Goal: Information Seeking & Learning: Learn about a topic

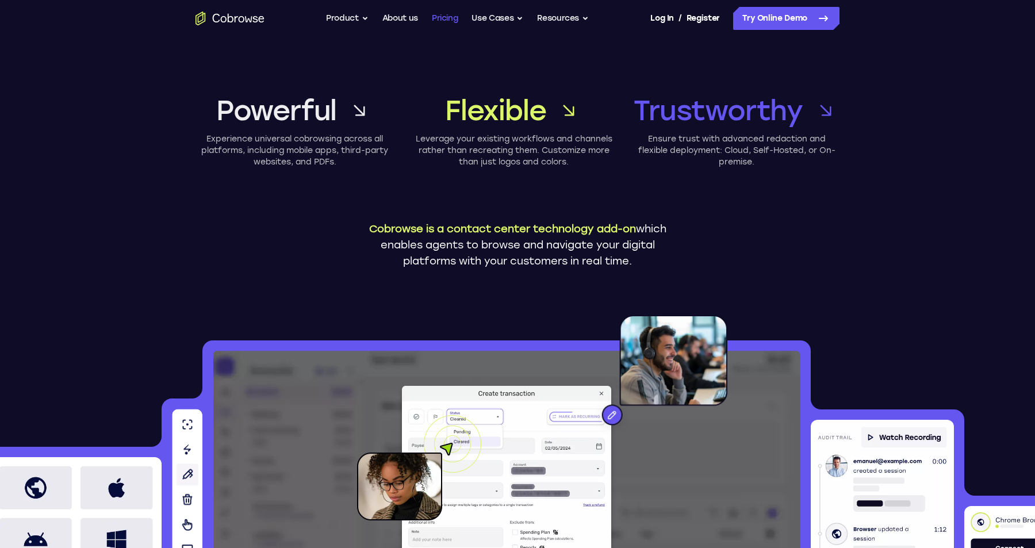
click at [441, 21] on link "Pricing" at bounding box center [445, 18] width 26 height 23
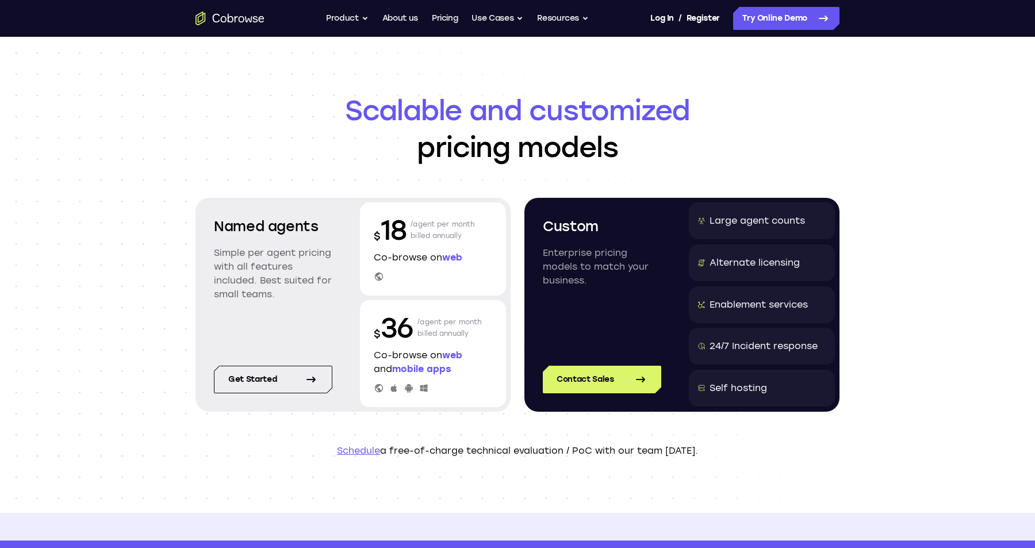
click at [747, 389] on div "Self hosting" at bounding box center [739, 388] width 58 height 14
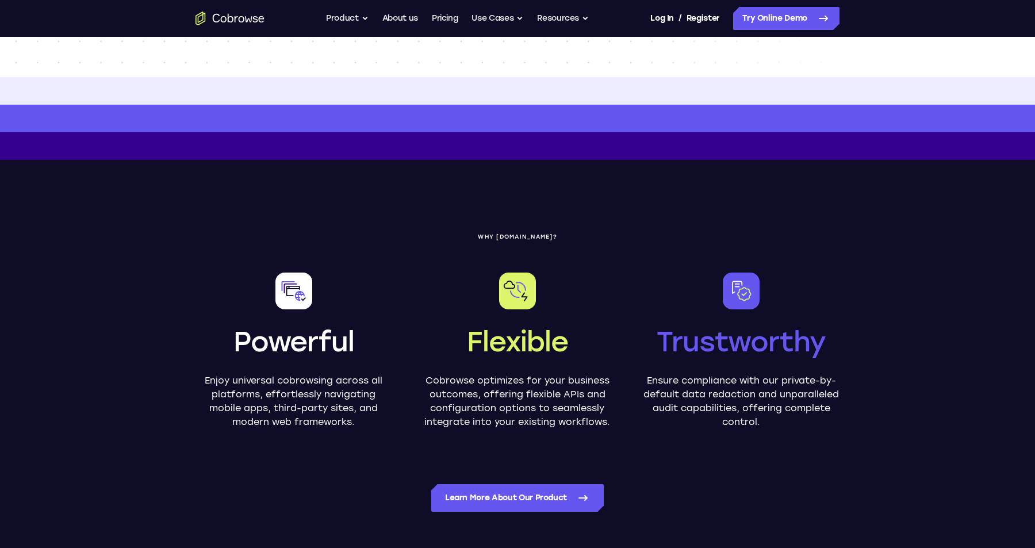
scroll to position [444, 0]
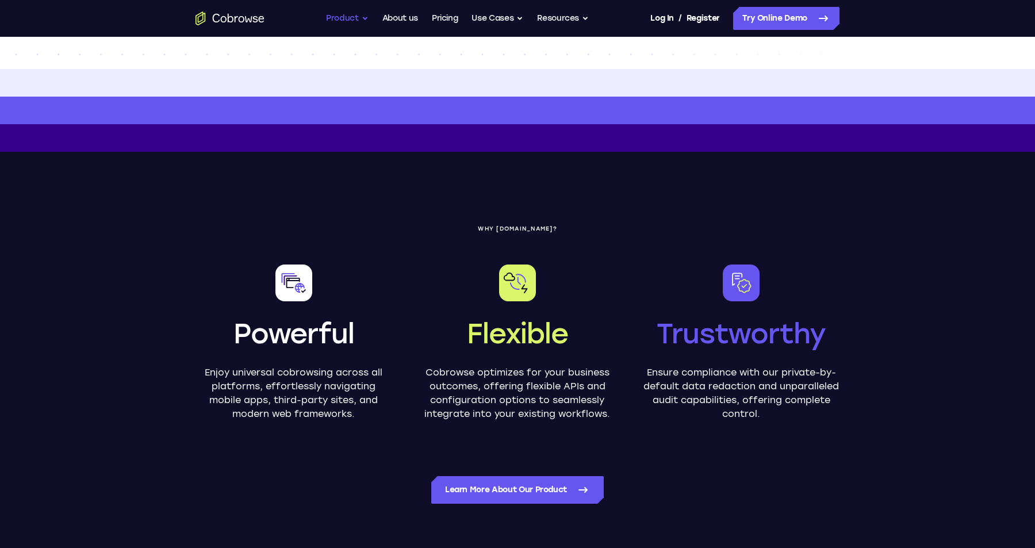
click at [356, 18] on button "Product" at bounding box center [347, 18] width 43 height 23
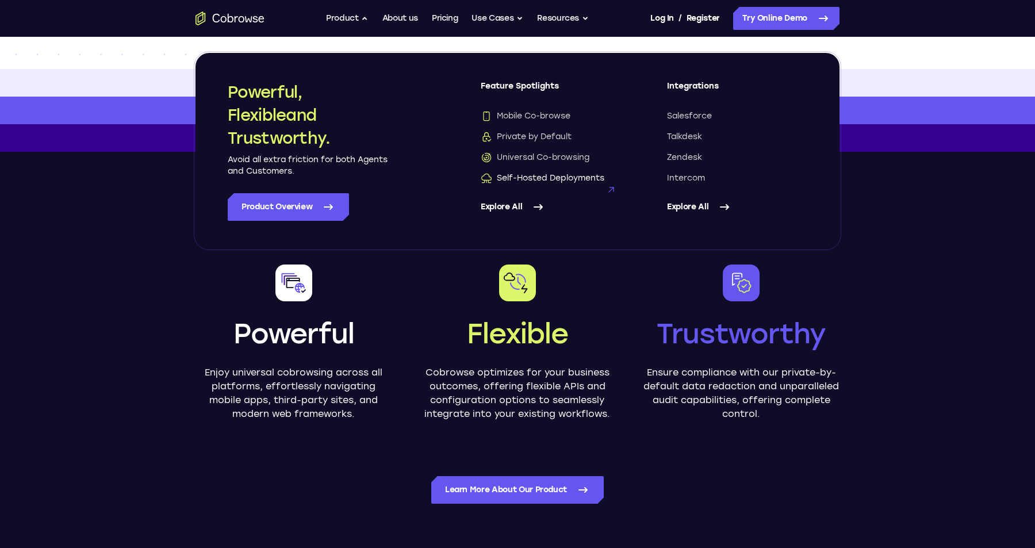
click at [517, 174] on span "Self-Hosted Deployments" at bounding box center [543, 179] width 124 height 12
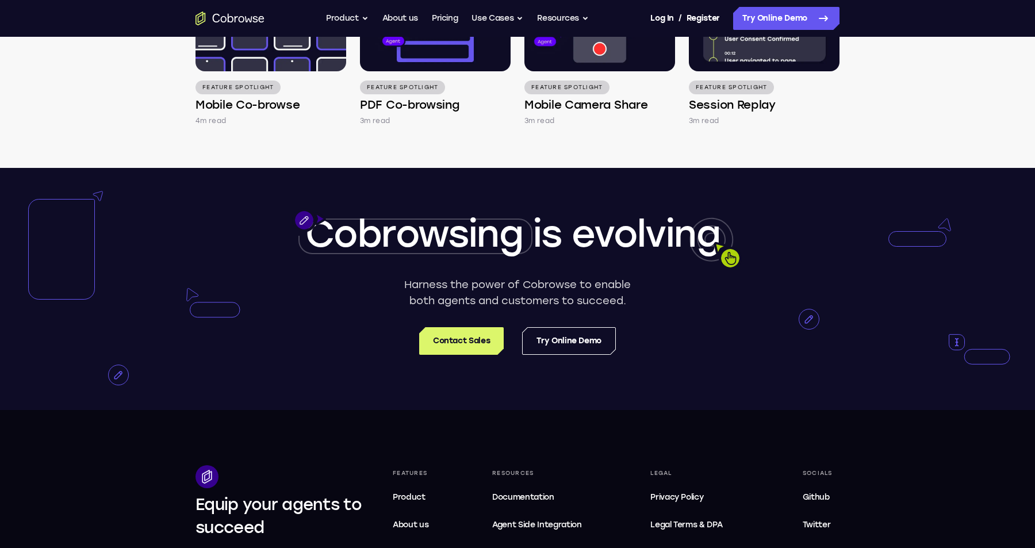
scroll to position [1933, 0]
